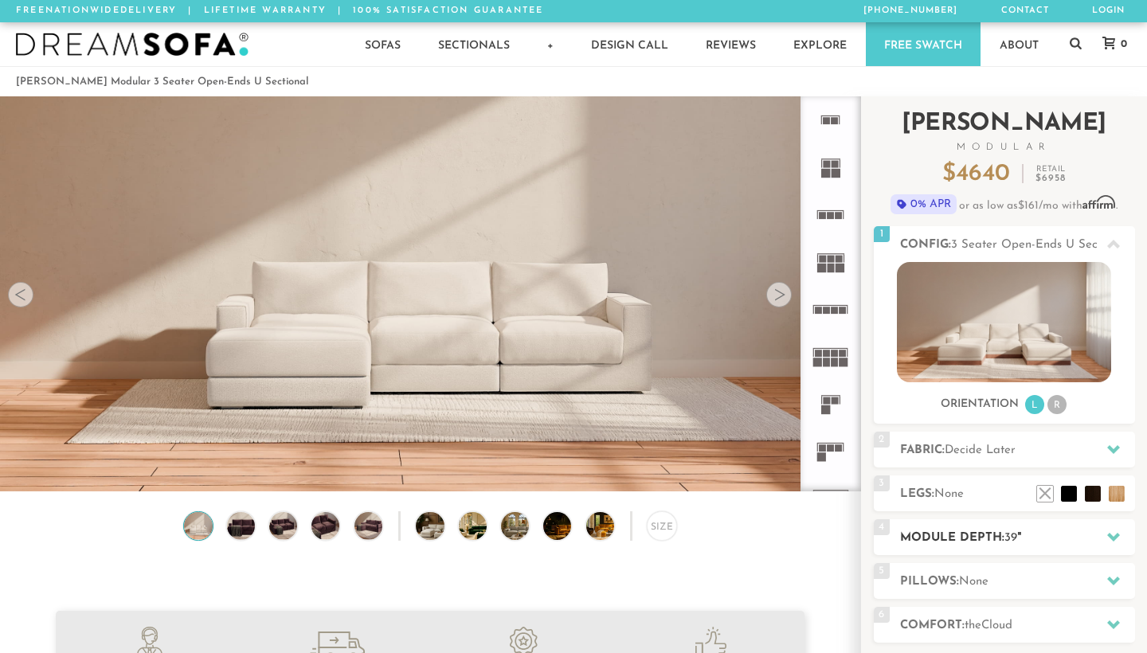
click at [960, 549] on div "4 Module Depth: 39 "" at bounding box center [1004, 537] width 261 height 36
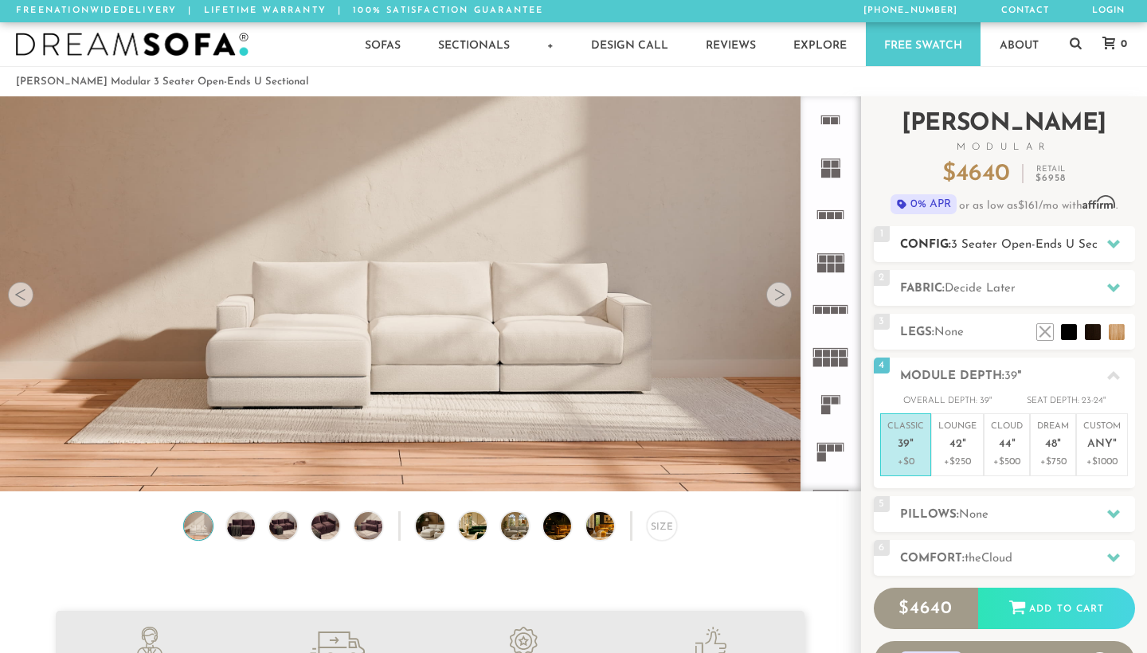
click at [991, 241] on span "3 Seater Open-Ends U Sectional" at bounding box center [1039, 245] width 177 height 12
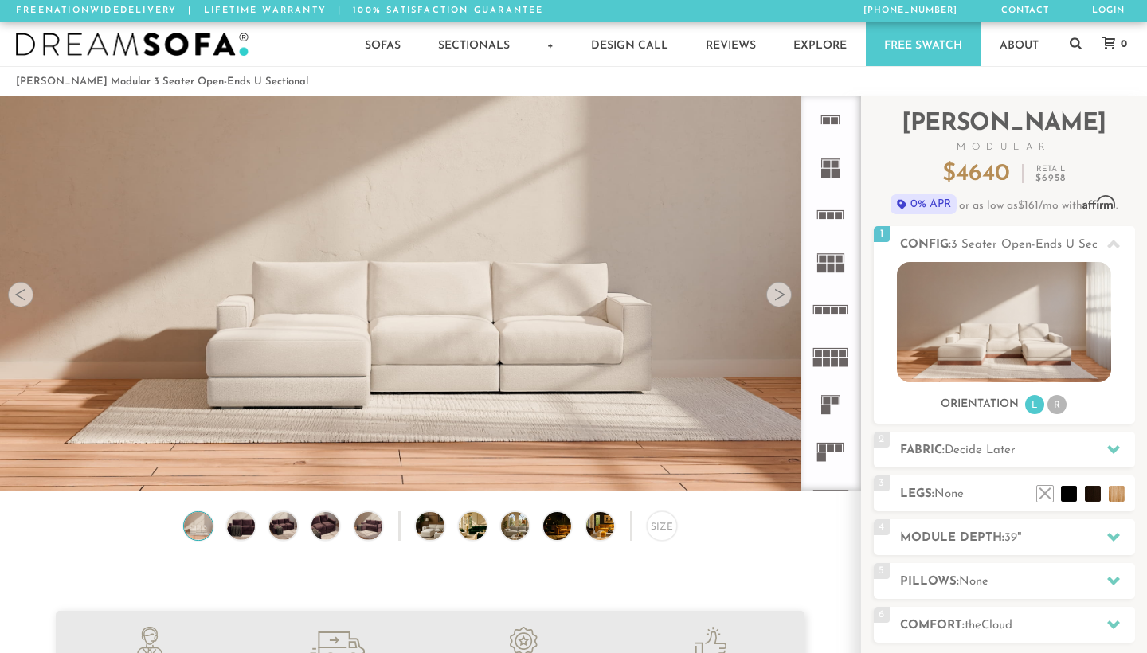
click at [844, 313] on rect at bounding box center [843, 310] width 7 height 7
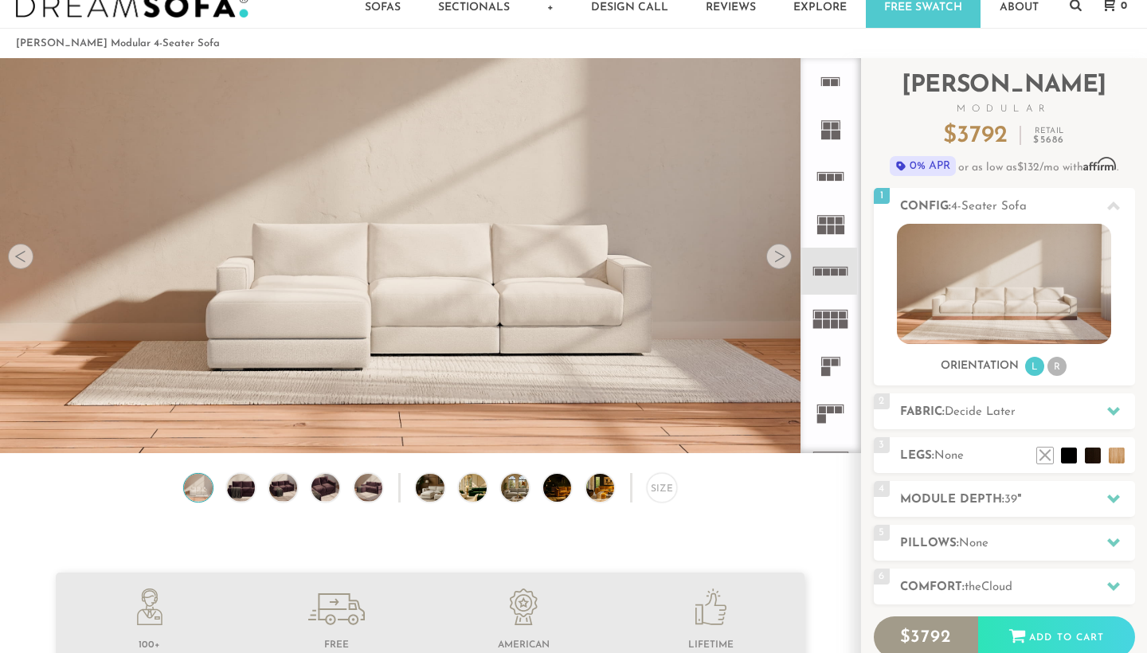
scroll to position [37, 0]
click at [664, 491] on div "Size" at bounding box center [661, 488] width 29 height 29
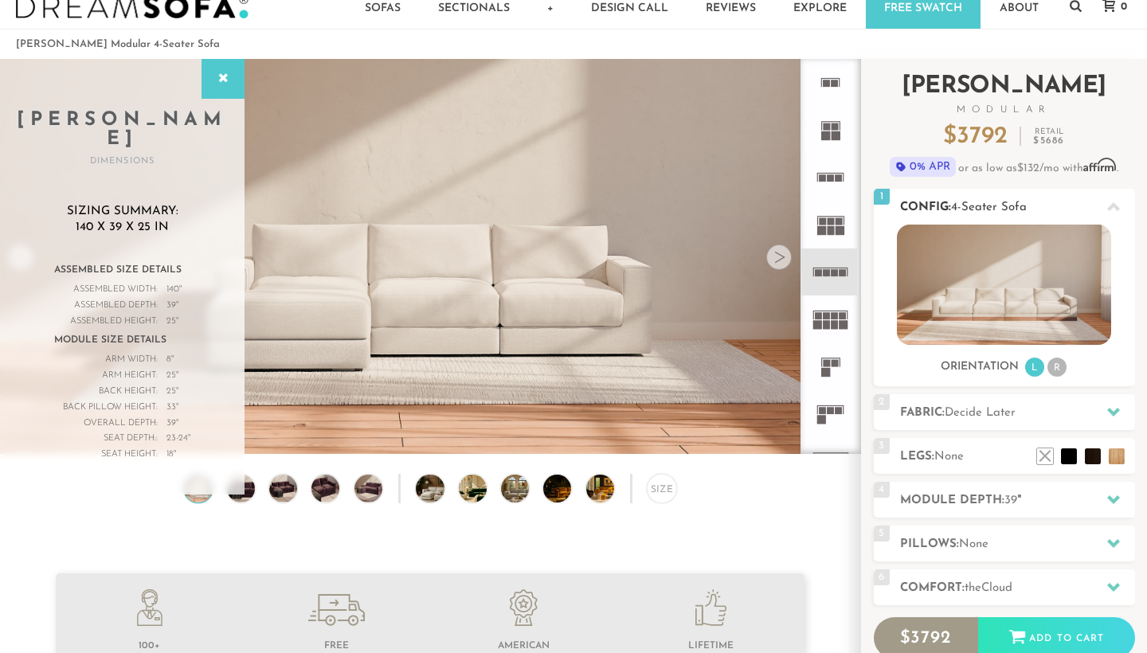
click at [1060, 365] on li "R" at bounding box center [1056, 367] width 19 height 19
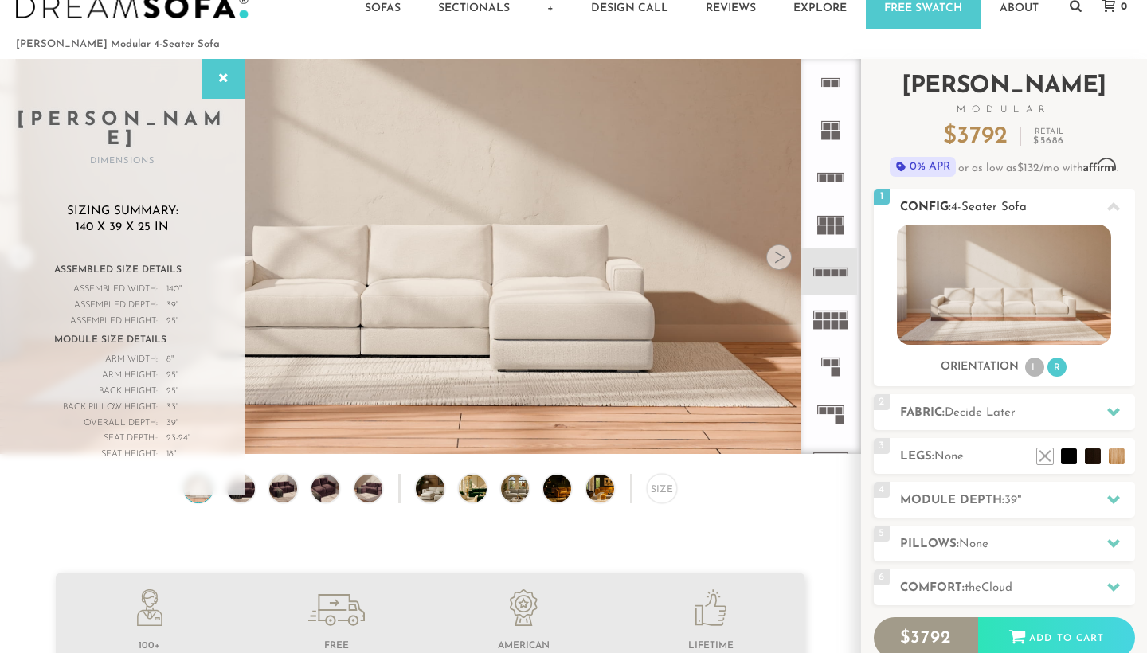
click at [1042, 370] on li "L" at bounding box center [1034, 367] width 19 height 19
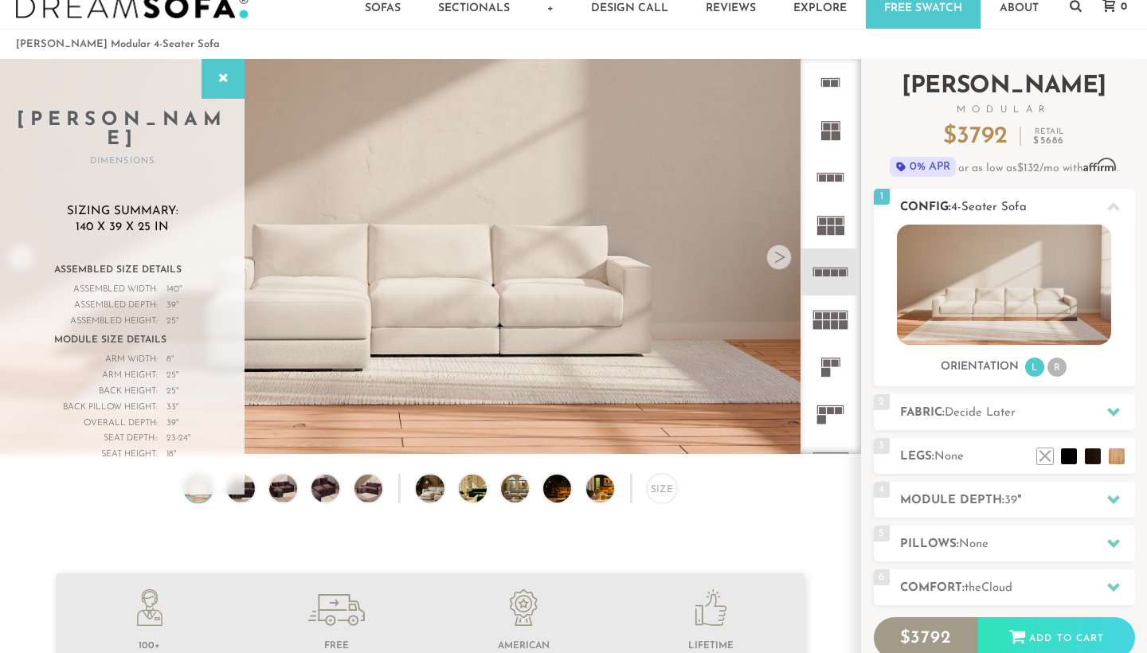
click at [975, 213] on h2 "Config: 4-Seater Sofa" at bounding box center [1017, 207] width 235 height 18
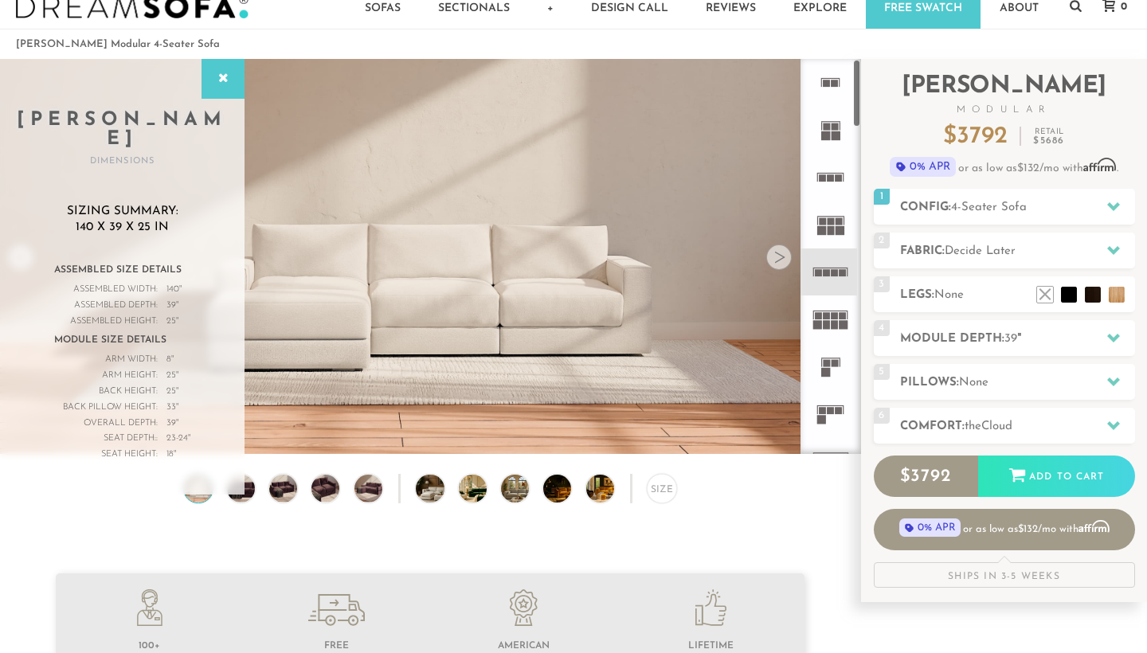
click at [840, 272] on rect at bounding box center [843, 272] width 7 height 7
click at [836, 233] on rect at bounding box center [840, 230] width 9 height 9
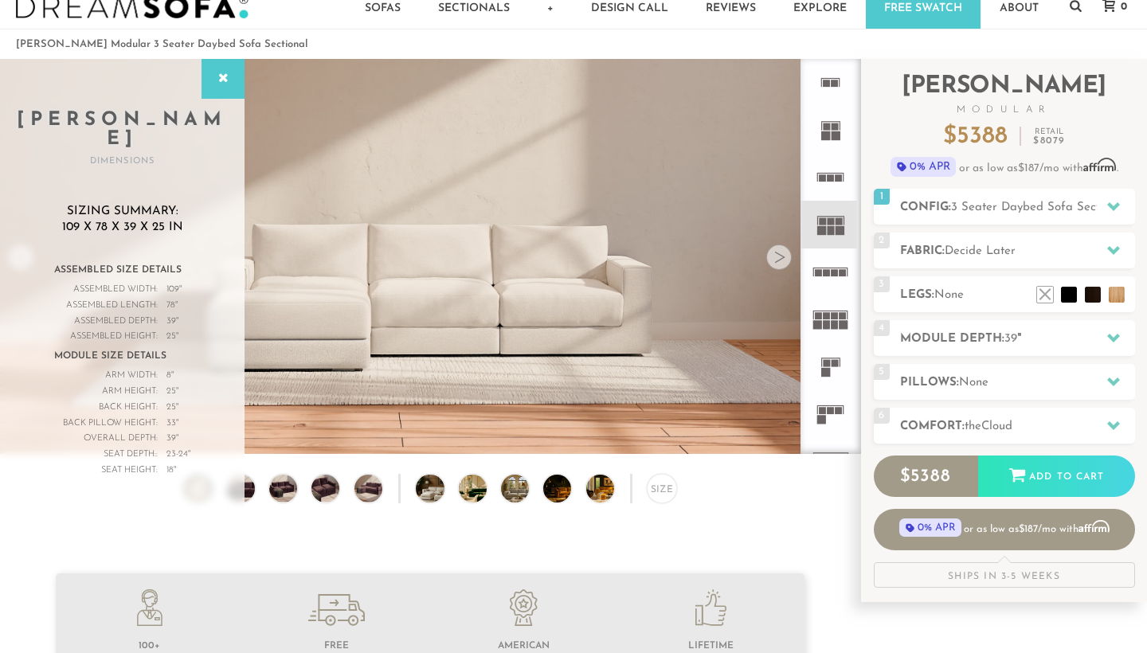
click at [835, 272] on rect at bounding box center [835, 272] width 7 height 7
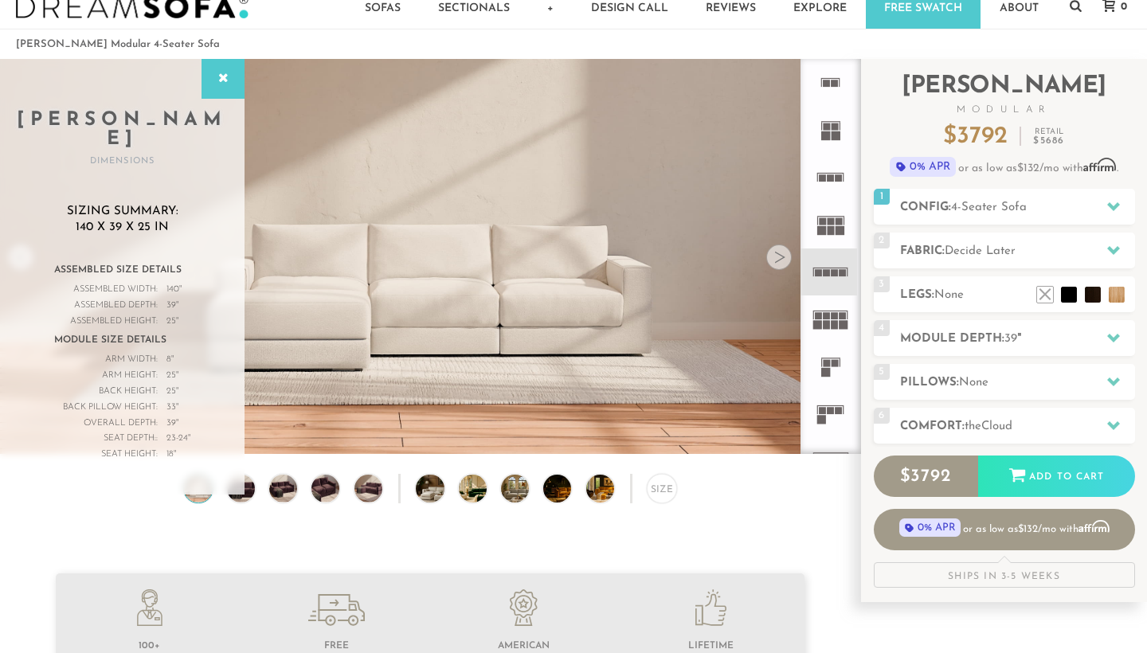
click at [838, 327] on rect at bounding box center [835, 324] width 7 height 9
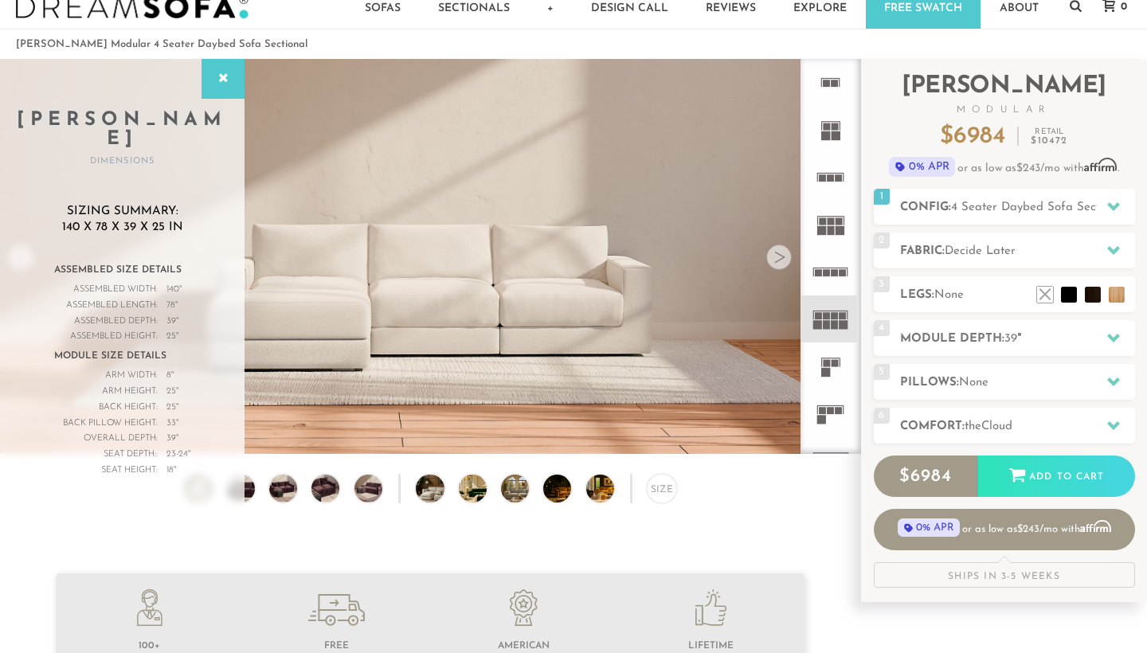
click at [833, 354] on icon at bounding box center [830, 366] width 47 height 47
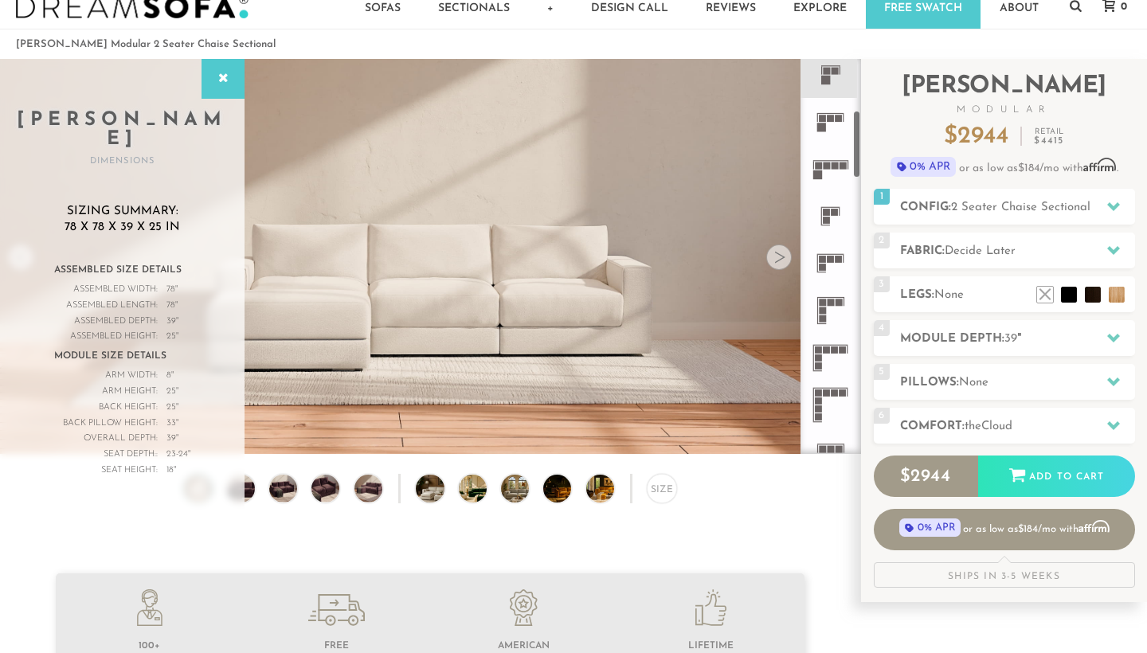
scroll to position [295, 0]
click at [835, 168] on icon at bounding box center [830, 166] width 47 height 47
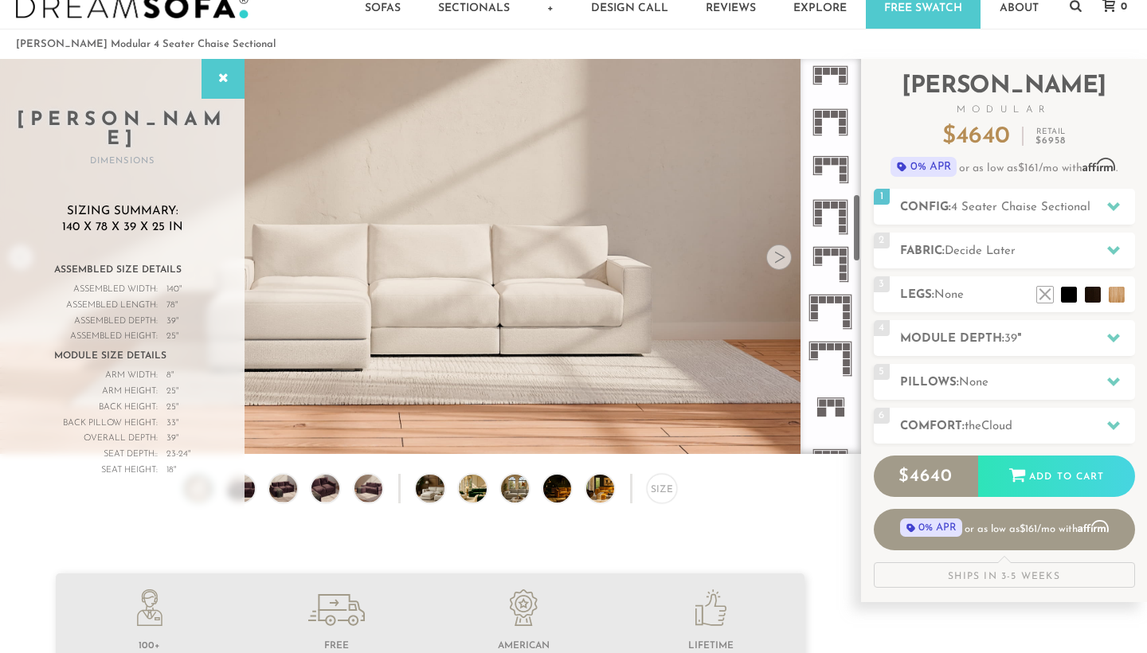
scroll to position [813, 0]
click at [840, 315] on icon at bounding box center [830, 310] width 47 height 47
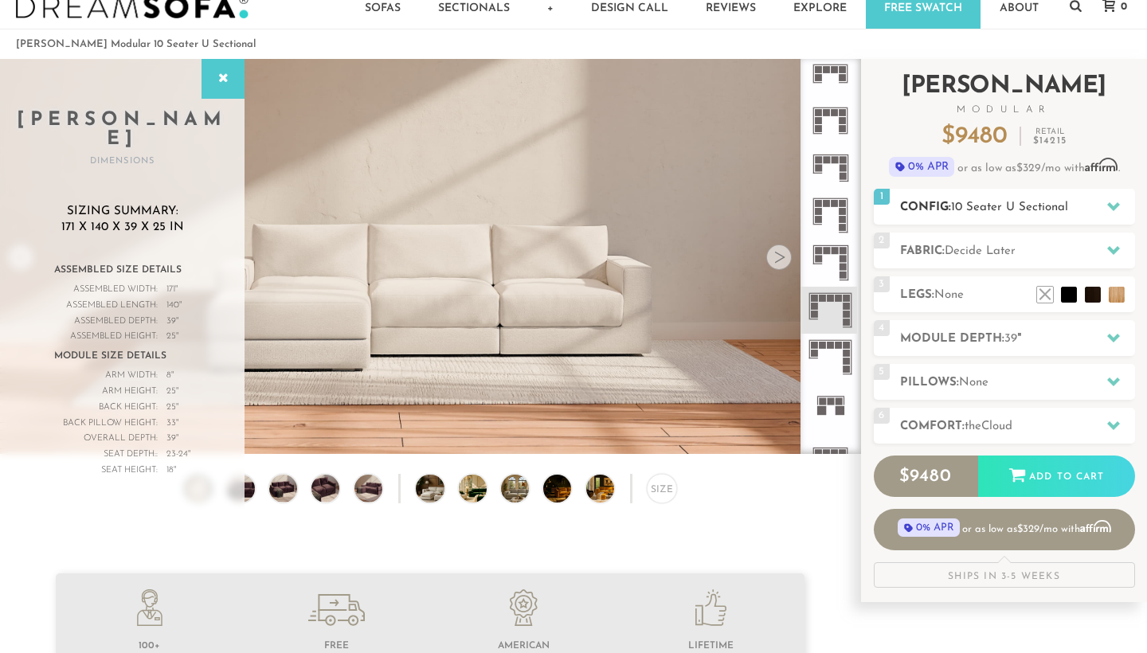
click at [1121, 206] on div at bounding box center [1113, 206] width 33 height 33
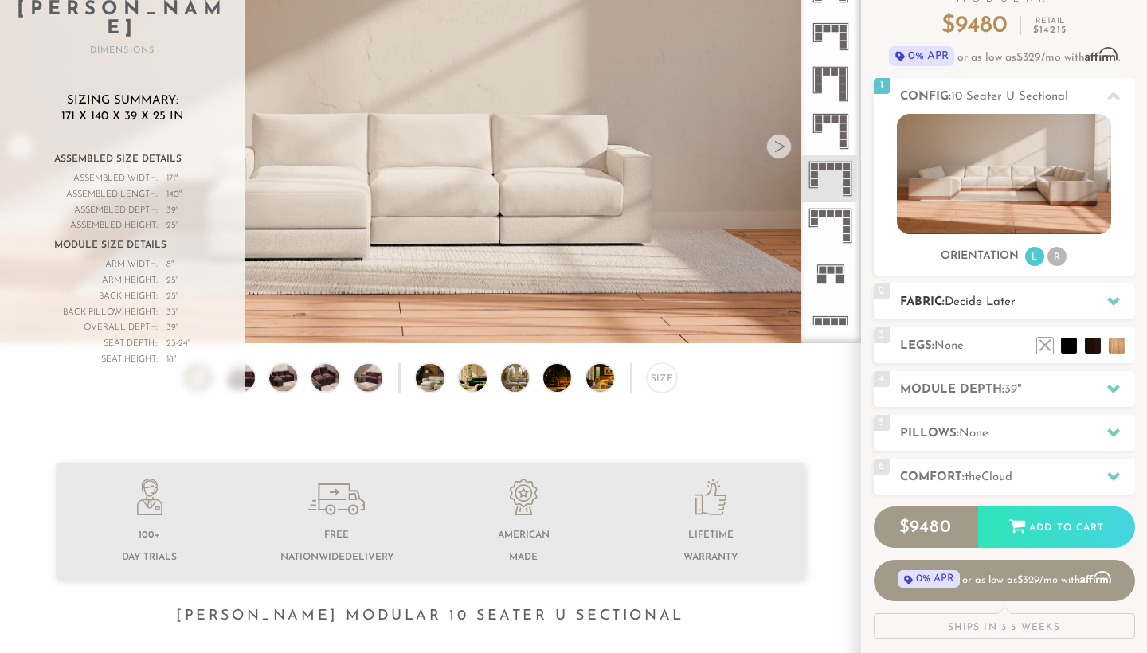
scroll to position [151, 0]
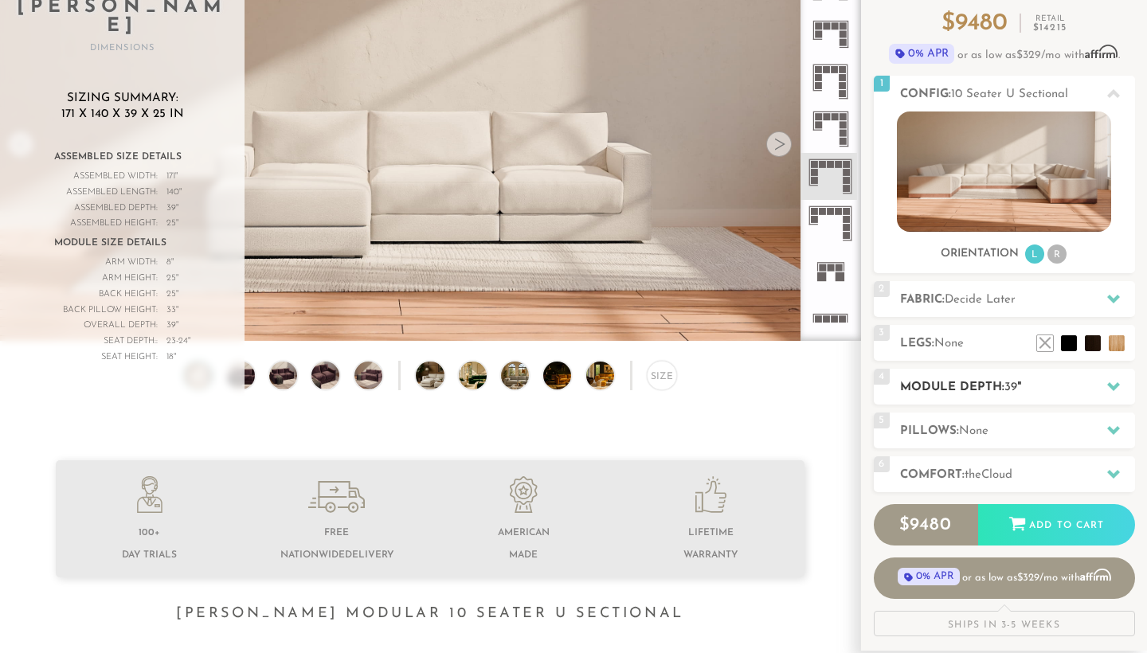
click at [1008, 393] on span "39" at bounding box center [1010, 388] width 13 height 12
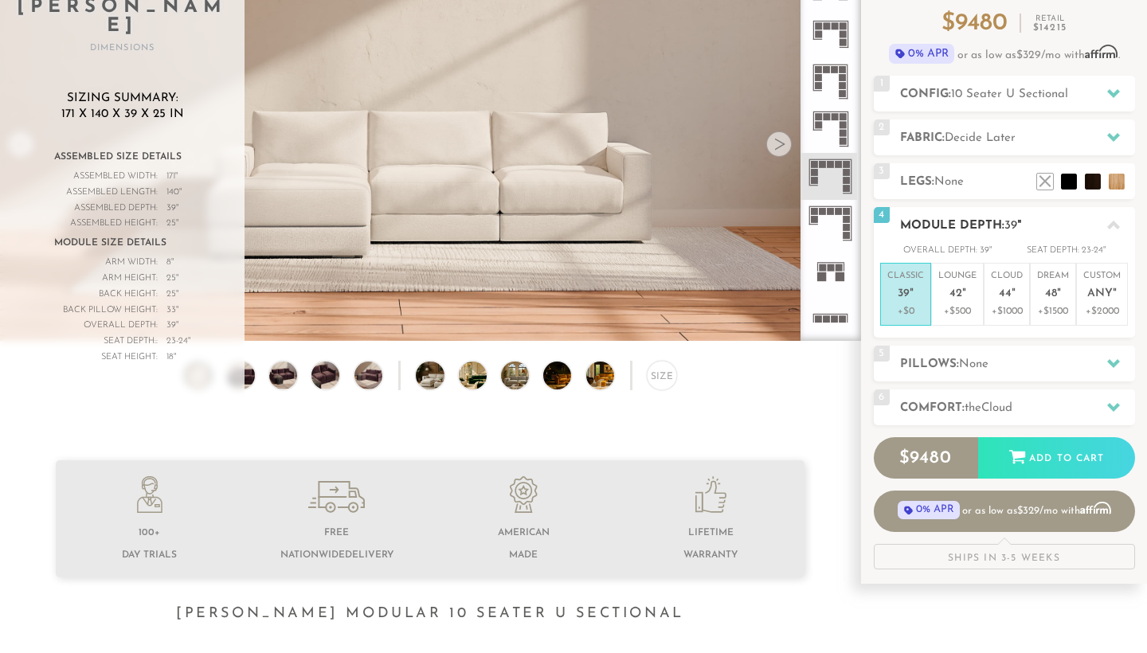
click at [1116, 226] on icon at bounding box center [1113, 225] width 13 height 9
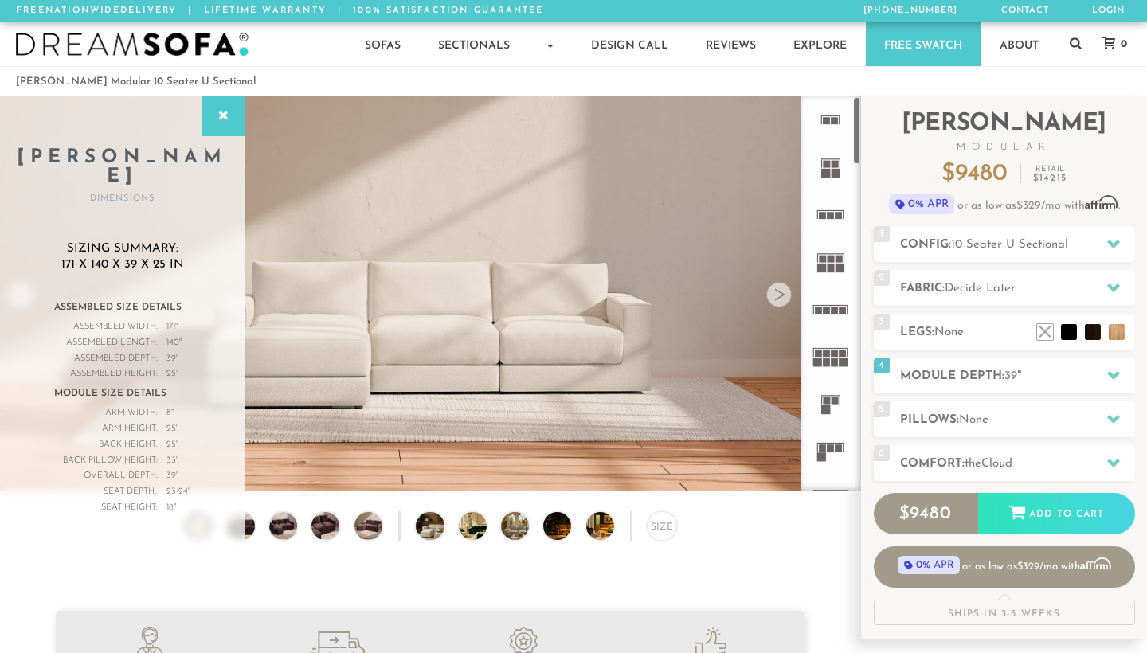
scroll to position [0, 0]
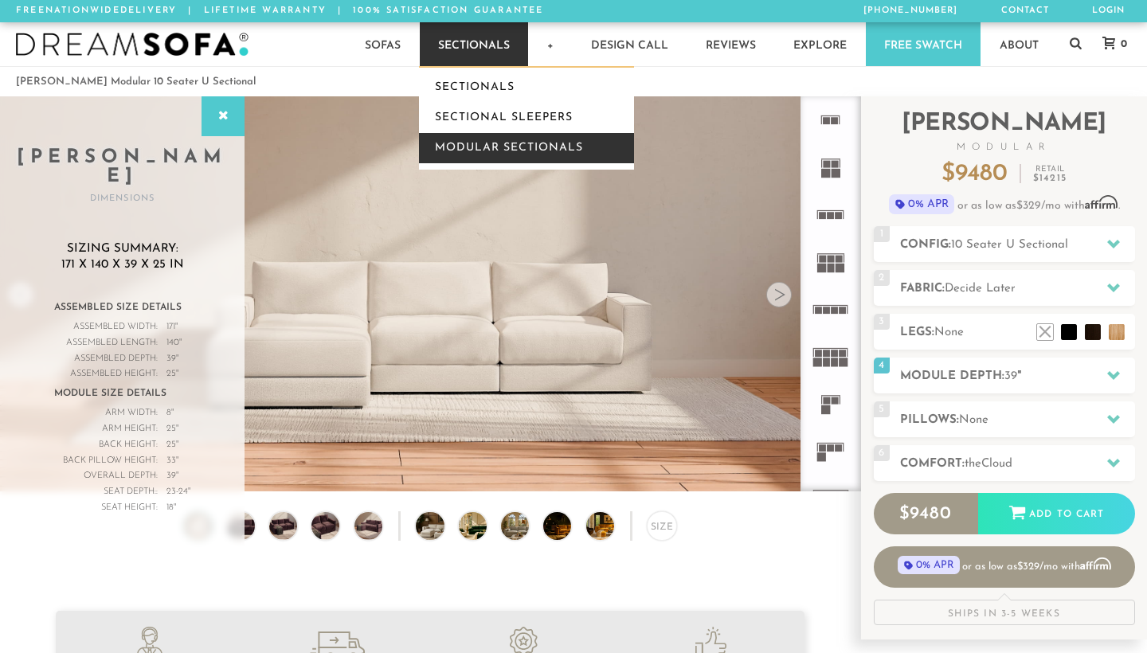
click at [487, 143] on link "Modular Sectionals" at bounding box center [526, 148] width 215 height 30
